Goal: Task Accomplishment & Management: Manage account settings

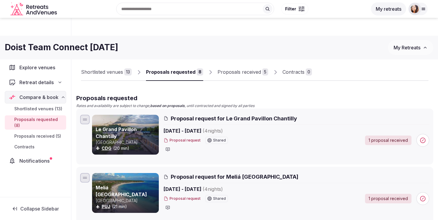
scroll to position [112, 0]
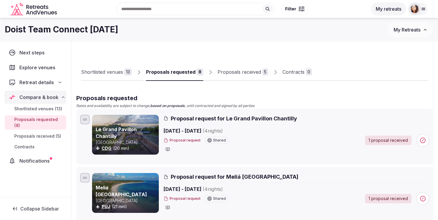
click at [244, 74] on div "Proposals received" at bounding box center [238, 71] width 43 height 7
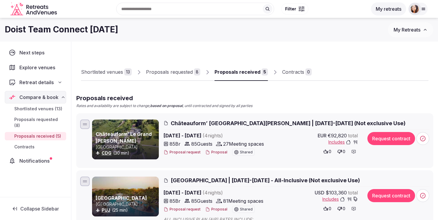
click at [113, 74] on div "Shortlisted venues" at bounding box center [102, 71] width 42 height 7
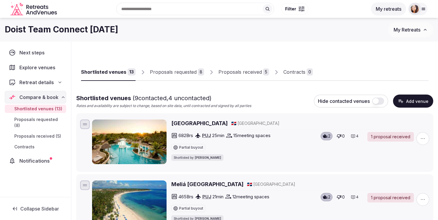
click at [379, 101] on button "button" at bounding box center [378, 101] width 12 height 7
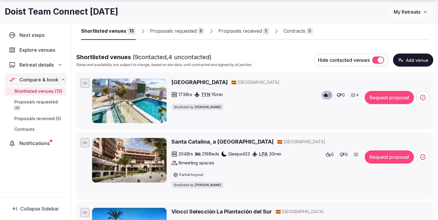
scroll to position [48, 0]
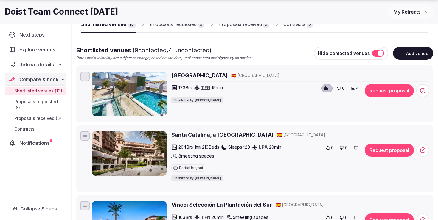
click at [421, 90] on icon at bounding box center [422, 91] width 6 height 6
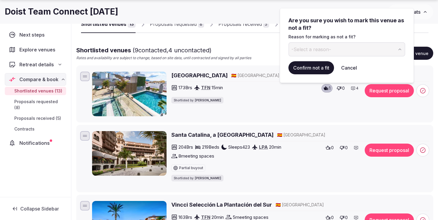
click at [327, 41] on div "Are you sure you wish to mark this venue as not a fit? Reason for marking as no…" at bounding box center [346, 37] width 117 height 40
click at [327, 53] on button "-Select a reason-" at bounding box center [346, 49] width 117 height 14
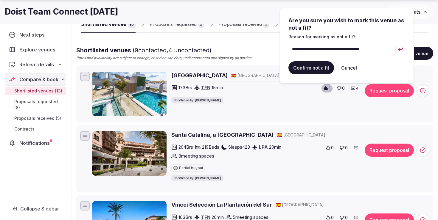
type input "**********"
click at [312, 69] on button "Confirm not a fit" at bounding box center [311, 67] width 46 height 13
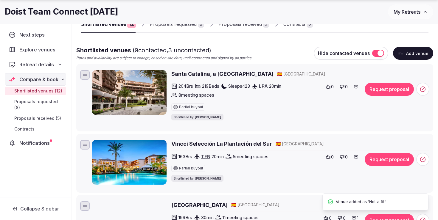
scroll to position [0, 0]
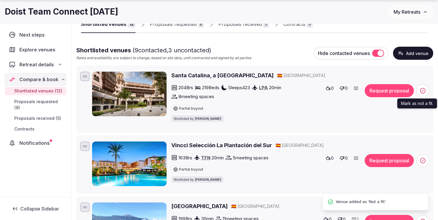
click at [422, 93] on circle at bounding box center [422, 90] width 5 height 5
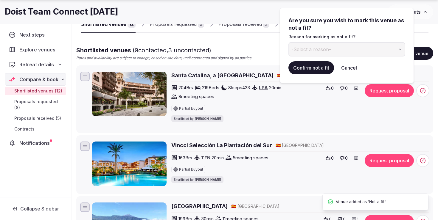
click at [339, 48] on button "-Select a reason-" at bounding box center [346, 49] width 117 height 14
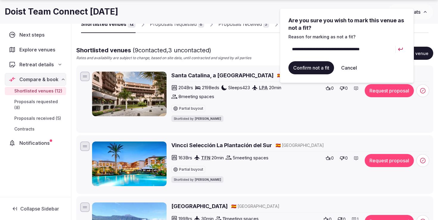
type input "**********"
click at [315, 68] on button "Confirm not a fit" at bounding box center [311, 67] width 46 height 13
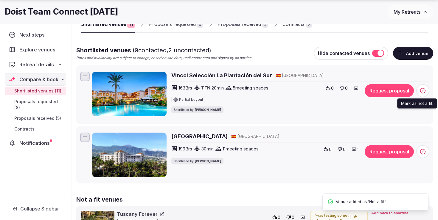
click at [422, 90] on icon at bounding box center [422, 90] width 1 height 1
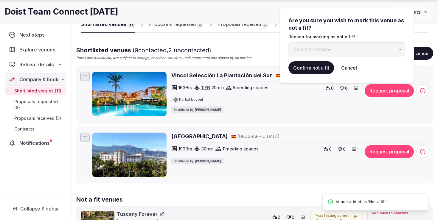
click at [320, 52] on span "-Select a reason-" at bounding box center [311, 49] width 40 height 7
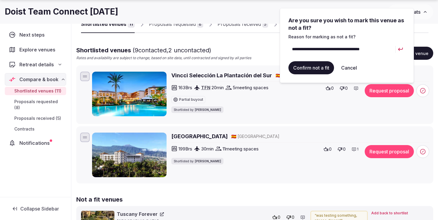
type input "**********"
click at [318, 70] on button "Confirm not a fit" at bounding box center [311, 67] width 46 height 13
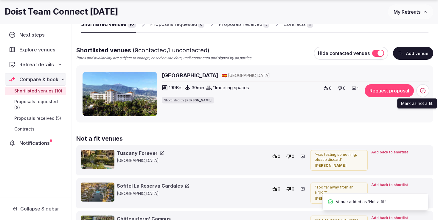
click at [423, 92] on icon at bounding box center [422, 91] width 6 height 6
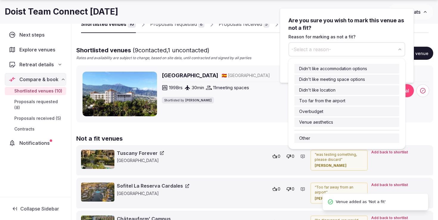
click at [339, 48] on button "-Select a reason-" at bounding box center [346, 49] width 117 height 14
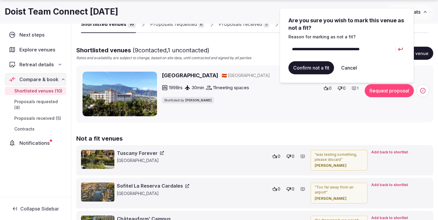
type input "**********"
click at [316, 70] on button "Confirm not a fit" at bounding box center [311, 67] width 46 height 13
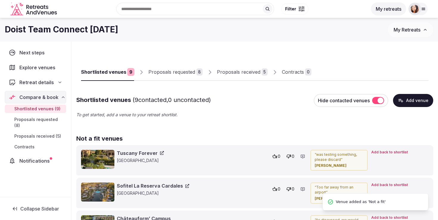
click at [165, 72] on div "Proposals requested" at bounding box center [171, 71] width 47 height 7
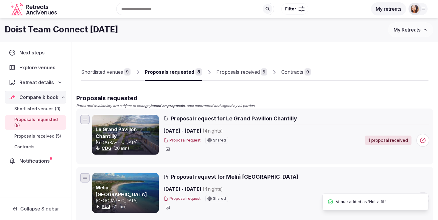
click at [121, 68] on link "Shortlisted venues 9" at bounding box center [105, 72] width 49 height 17
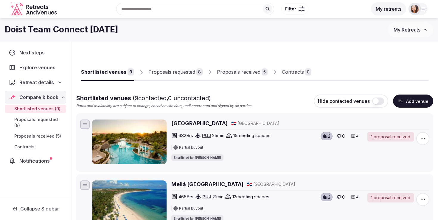
click at [377, 101] on button "button" at bounding box center [378, 101] width 12 height 7
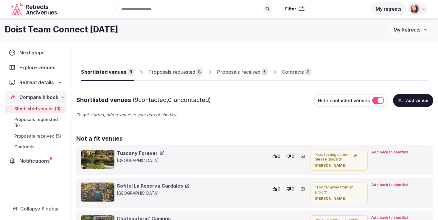
click at [188, 72] on div "Proposals requested" at bounding box center [171, 71] width 47 height 7
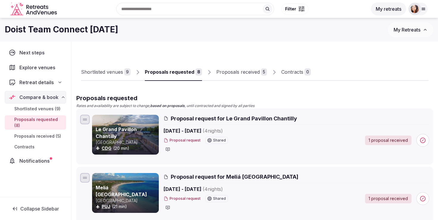
click at [254, 73] on div "Proposals received" at bounding box center [237, 71] width 43 height 7
